Goal: Navigation & Orientation: Find specific page/section

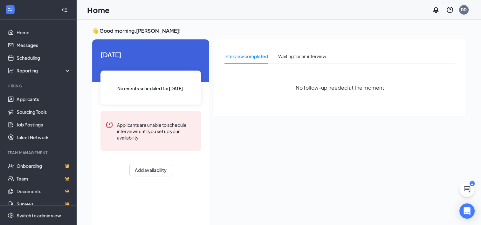
click at [467, 12] on div "DD" at bounding box center [464, 10] width 10 height 10
click at [463, 11] on div "DD" at bounding box center [464, 9] width 6 height 5
click at [467, 8] on div "DD" at bounding box center [464, 9] width 6 height 5
click at [407, 44] on link "My profile" at bounding box center [432, 43] width 69 height 6
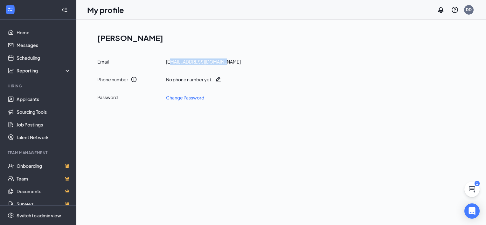
drag, startPoint x: 170, startPoint y: 62, endPoint x: 225, endPoint y: 61, distance: 54.4
click at [225, 61] on div "Email [EMAIL_ADDRESS][DOMAIN_NAME]" at bounding box center [283, 62] width 373 height 6
drag, startPoint x: 225, startPoint y: 61, endPoint x: 255, endPoint y: 65, distance: 30.1
click at [255, 65] on div "Email [EMAIL_ADDRESS][DOMAIN_NAME]" at bounding box center [283, 62] width 373 height 6
click at [234, 59] on div "Email [EMAIL_ADDRESS][DOMAIN_NAME]" at bounding box center [283, 62] width 373 height 6
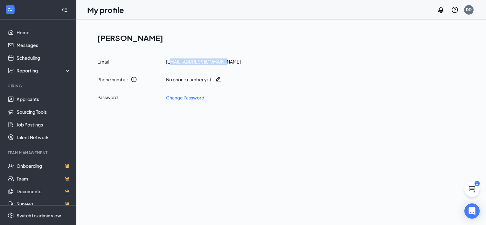
click at [231, 65] on div "Email [EMAIL_ADDRESS][DOMAIN_NAME] Phone number No phone number yet. Password C…" at bounding box center [283, 80] width 373 height 43
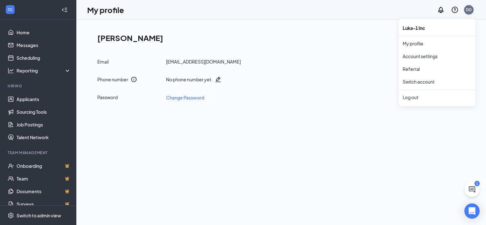
click at [471, 10] on div "DD" at bounding box center [469, 10] width 10 height 10
click at [346, 93] on div "Email [EMAIL_ADDRESS][DOMAIN_NAME] Phone number No phone number yet. Password C…" at bounding box center [283, 80] width 373 height 43
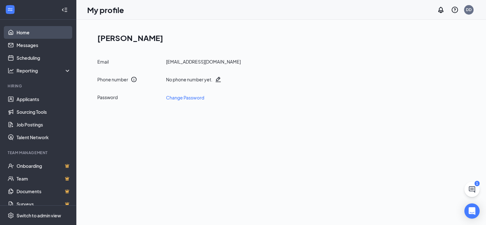
click at [17, 32] on link "Home" at bounding box center [44, 32] width 54 height 13
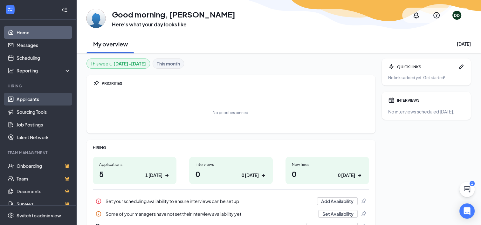
click at [26, 97] on link "Applicants" at bounding box center [44, 99] width 54 height 13
